Goal: Find specific page/section: Find specific page/section

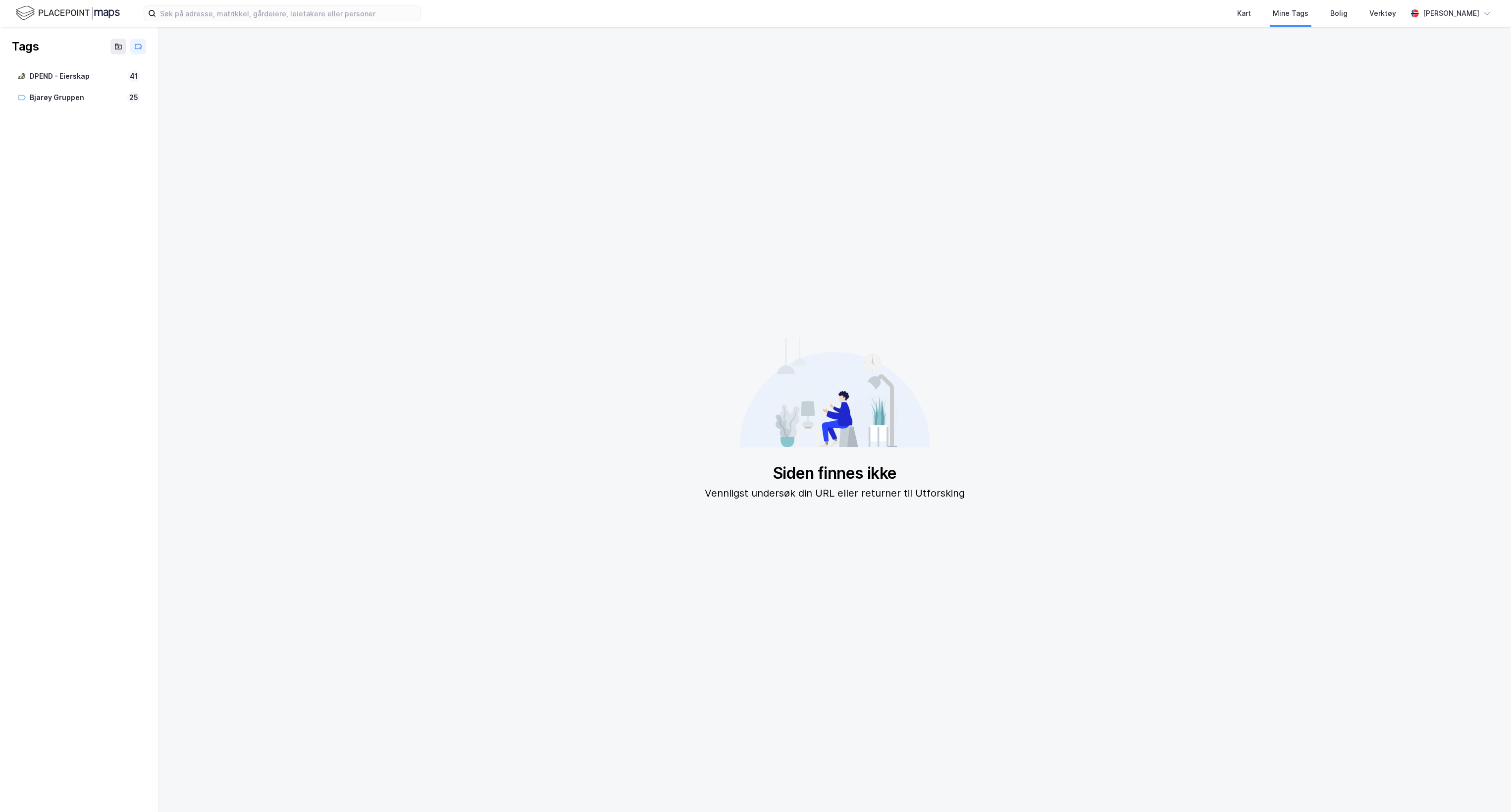
click at [95, 20] on img at bounding box center [68, 14] width 104 height 18
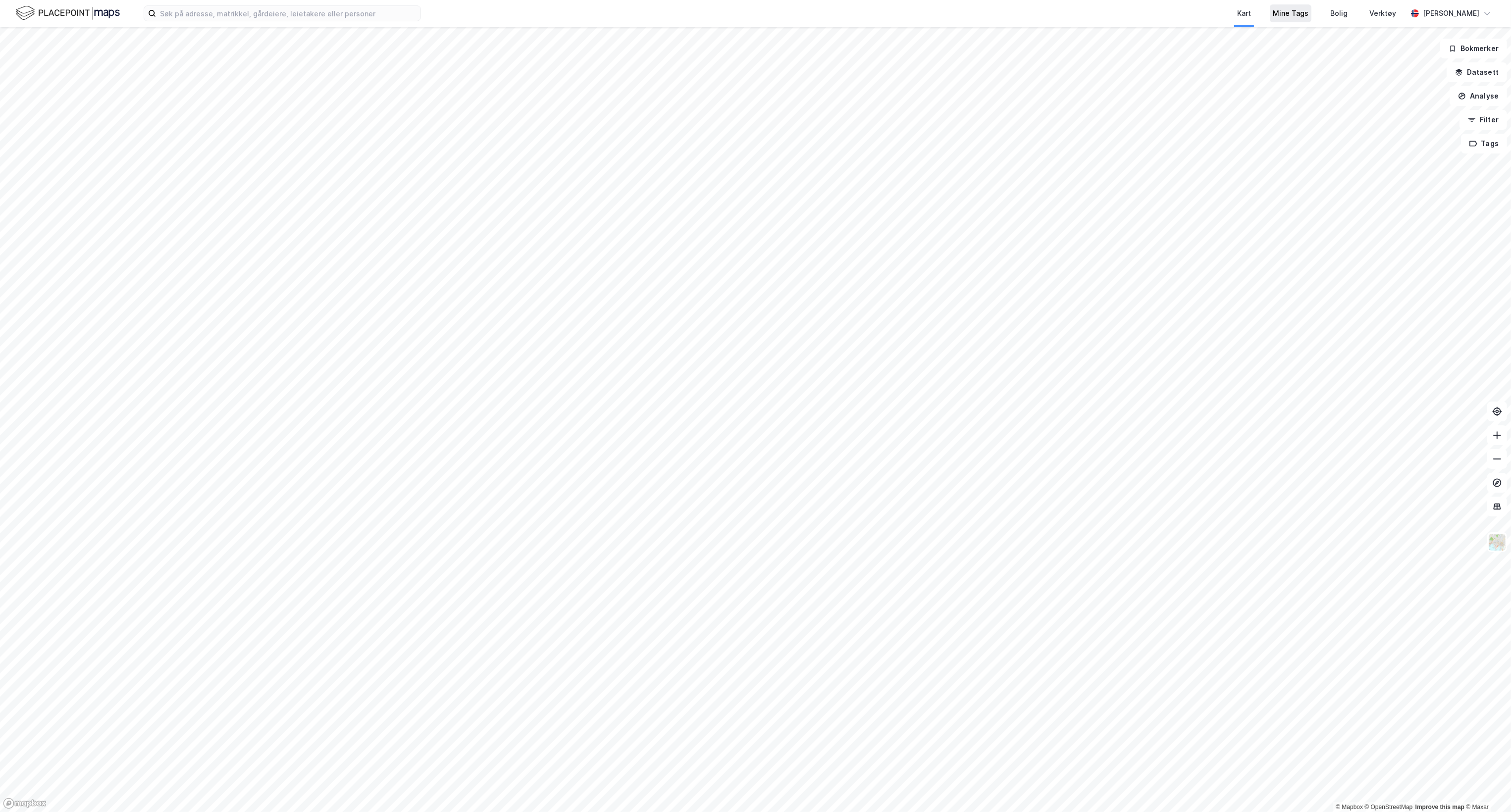
click at [1296, 22] on div "Mine Tags" at bounding box center [1290, 13] width 58 height 26
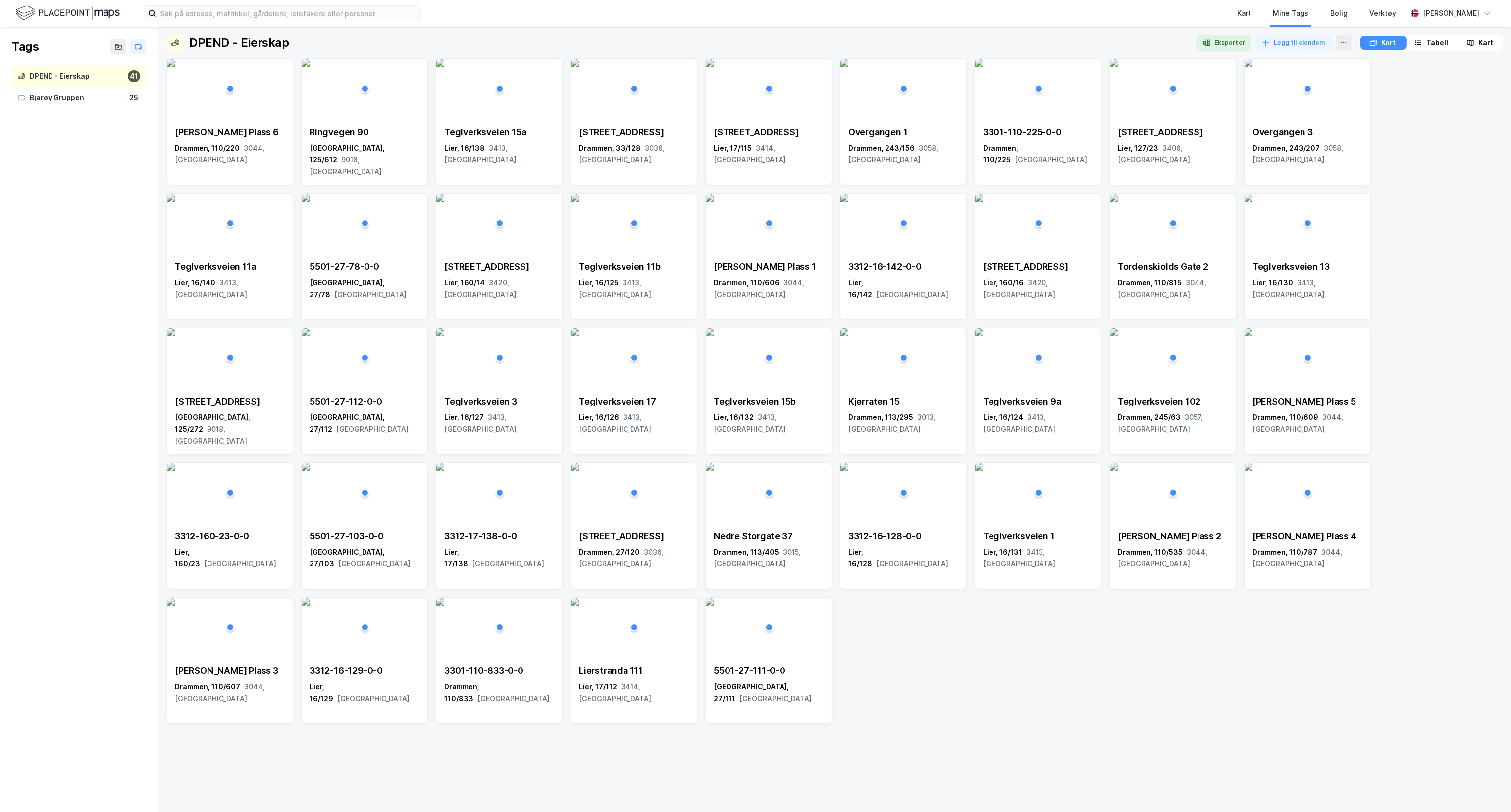
click at [71, 74] on div "DPEND - Eierskap" at bounding box center [77, 77] width 94 height 12
click at [1485, 41] on div "Kart" at bounding box center [1485, 43] width 15 height 12
